Goal: Task Accomplishment & Management: Manage account settings

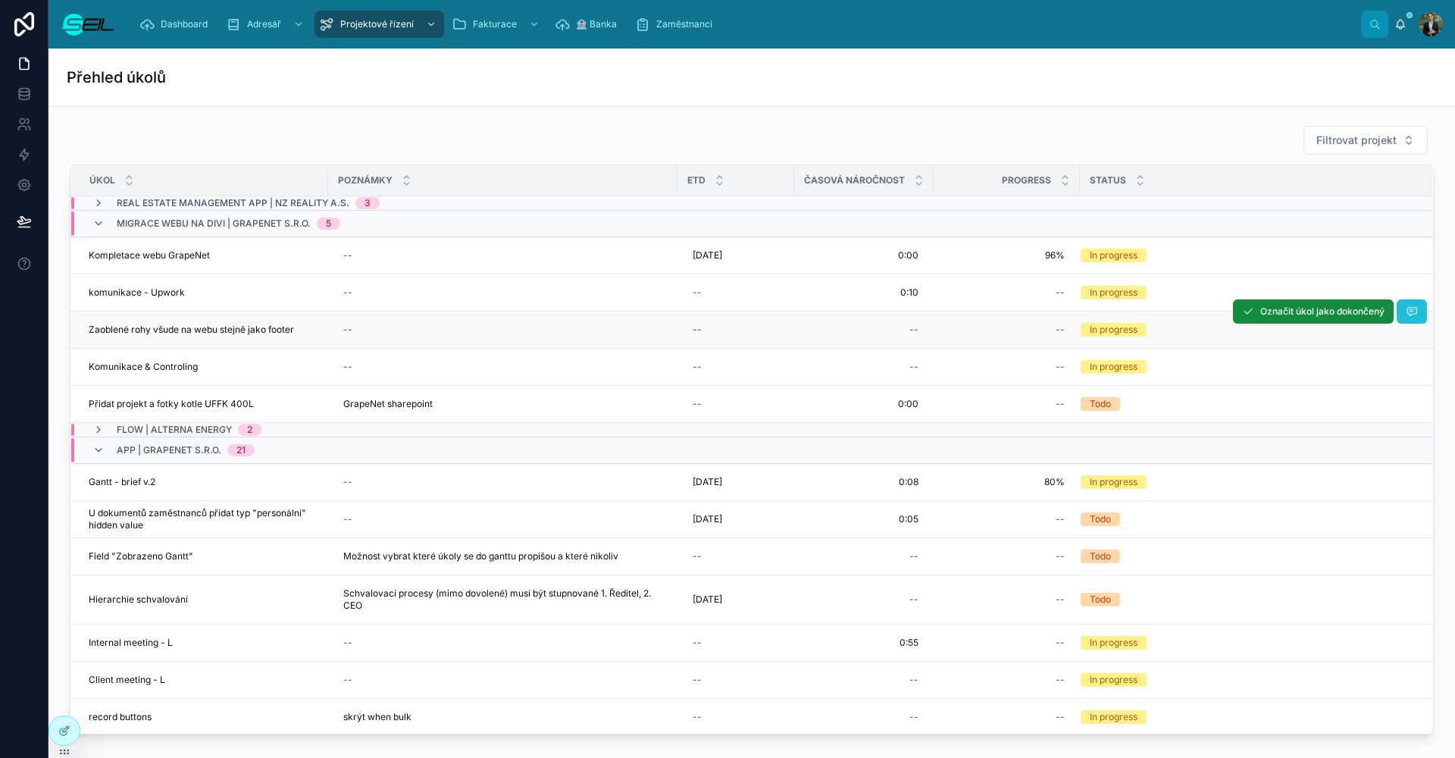
click at [1396, 313] on button at bounding box center [1411, 311] width 30 height 24
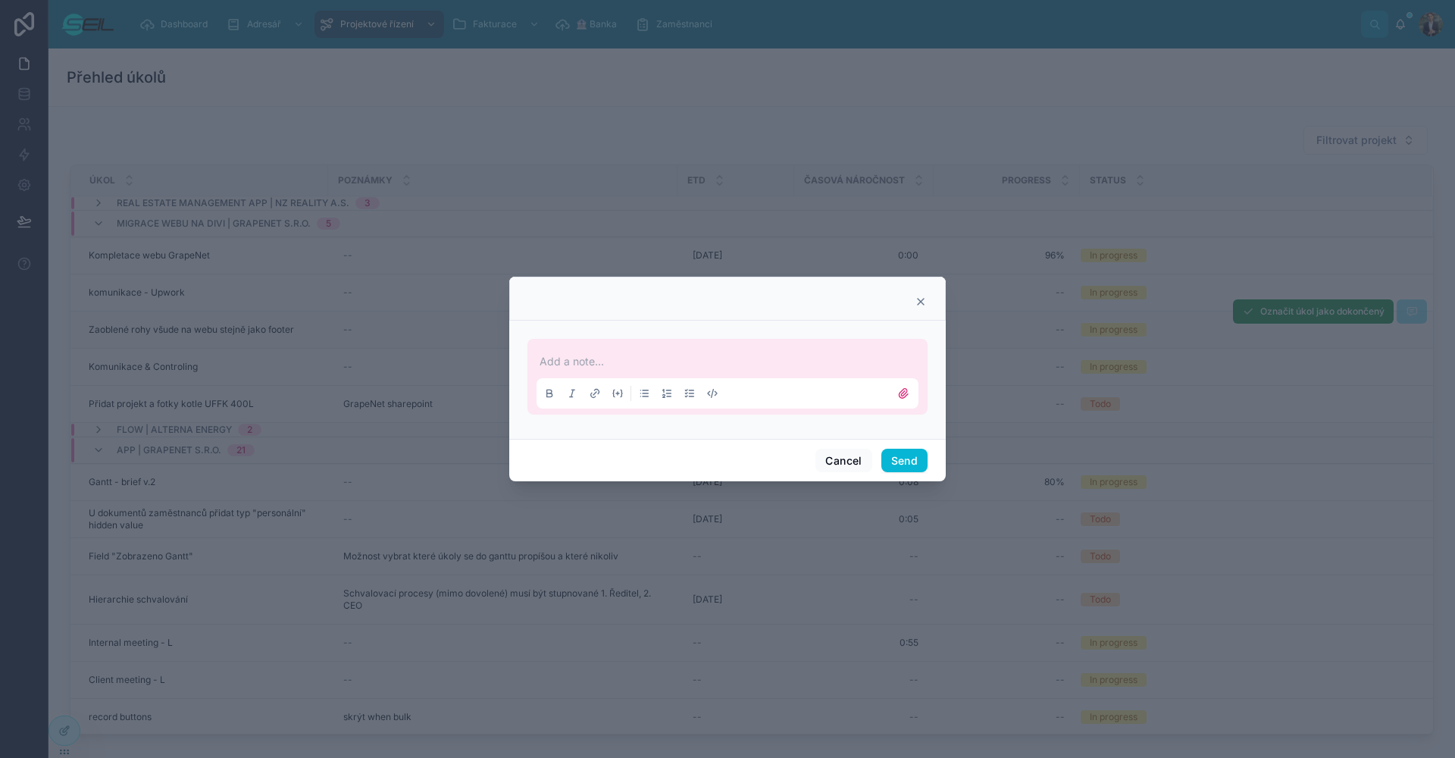
click at [750, 360] on p at bounding box center [730, 361] width 382 height 15
click at [911, 463] on button "Send" at bounding box center [904, 461] width 46 height 24
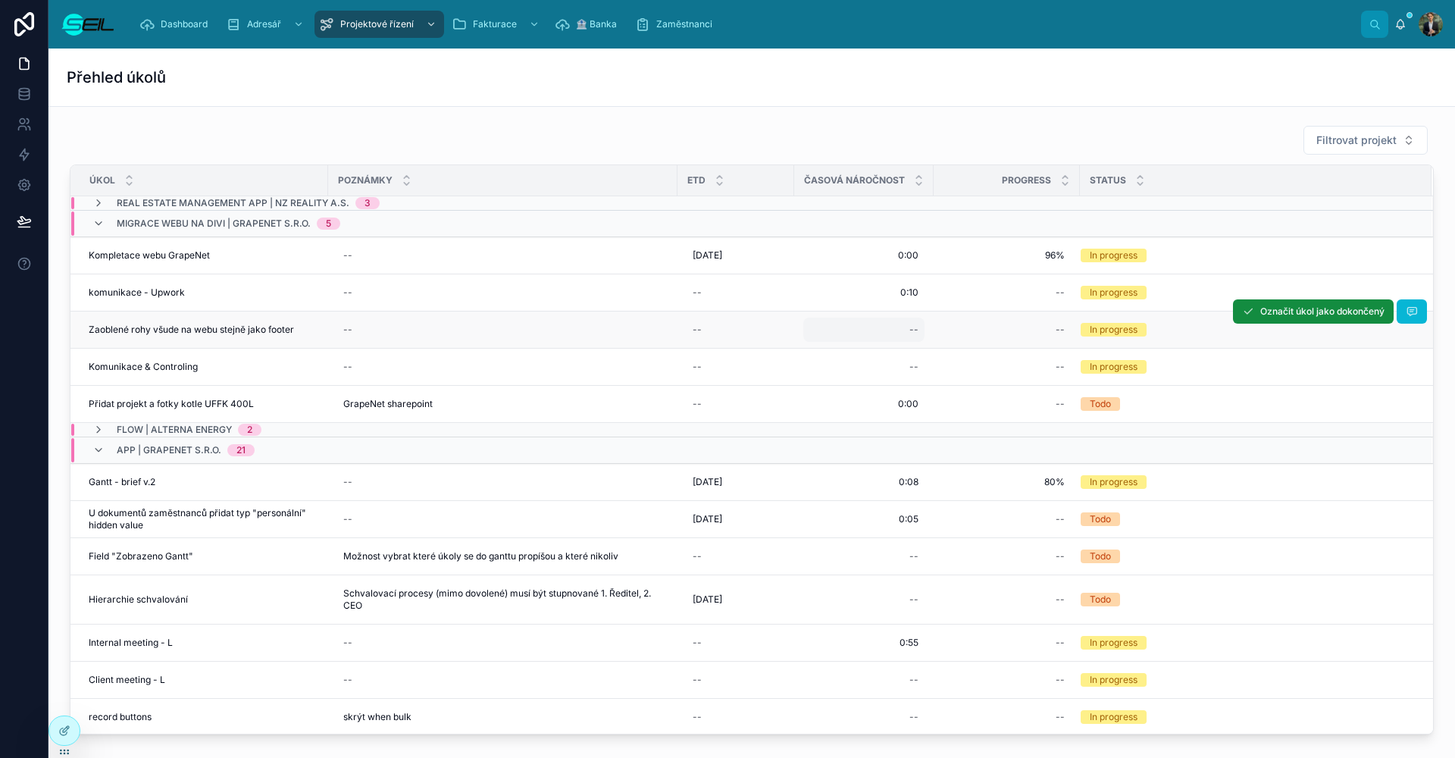
click at [886, 334] on div "--" at bounding box center [863, 329] width 121 height 24
type input "****"
click at [1095, 350] on button "submit" at bounding box center [1095, 350] width 18 height 18
click at [706, 333] on div "--" at bounding box center [735, 329] width 98 height 24
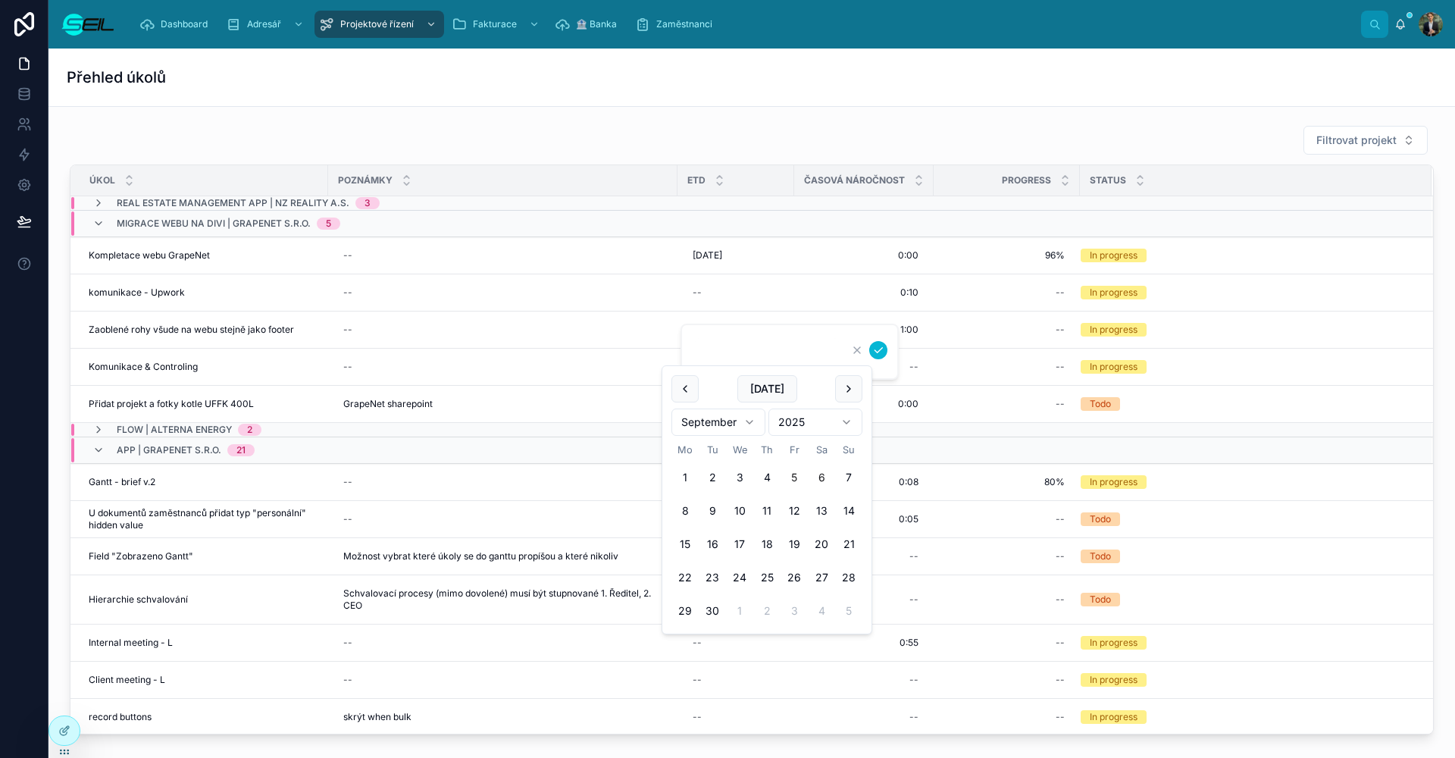
click at [815, 480] on button "6" at bounding box center [821, 477] width 27 height 27
type input "**********"
click at [881, 353] on icon "submit" at bounding box center [878, 350] width 12 height 12
click at [716, 128] on div "Filtrovat projekt" at bounding box center [752, 140] width 1364 height 30
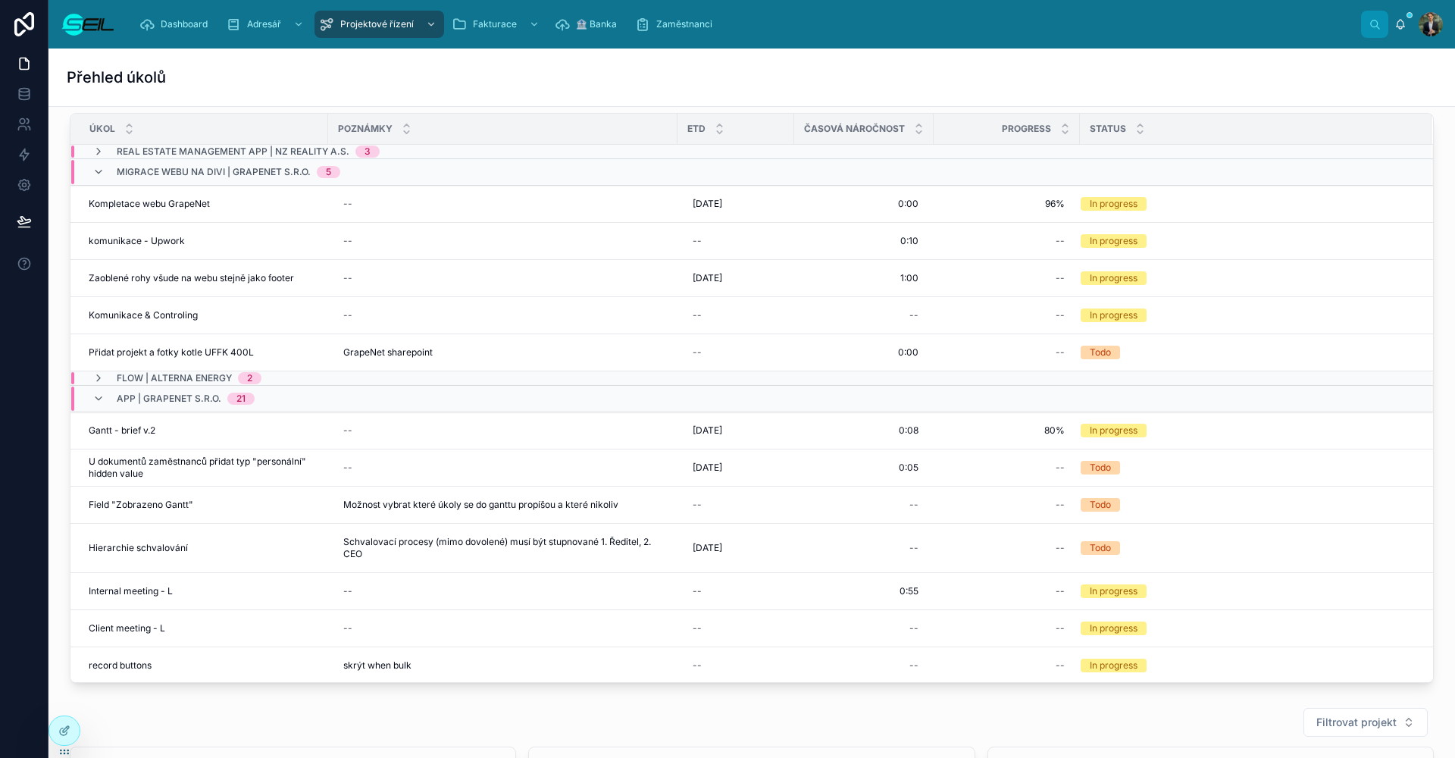
click at [0, 634] on div at bounding box center [24, 379] width 48 height 758
